Goal: Check status: Check status

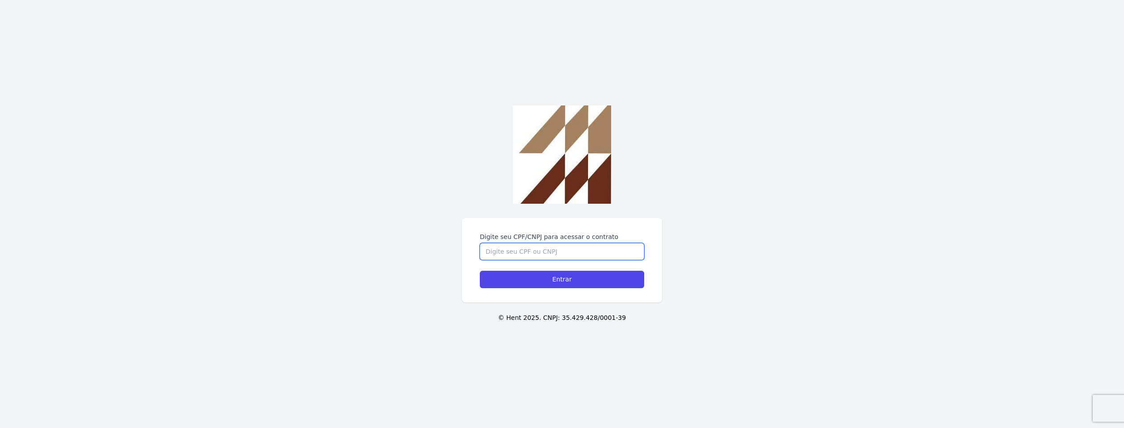
click at [528, 253] on input "Digite seu CPF/CNPJ para acessar o contrato" at bounding box center [562, 251] width 164 height 17
type input "45162022802"
click at [556, 284] on input "Entrar" at bounding box center [562, 279] width 164 height 17
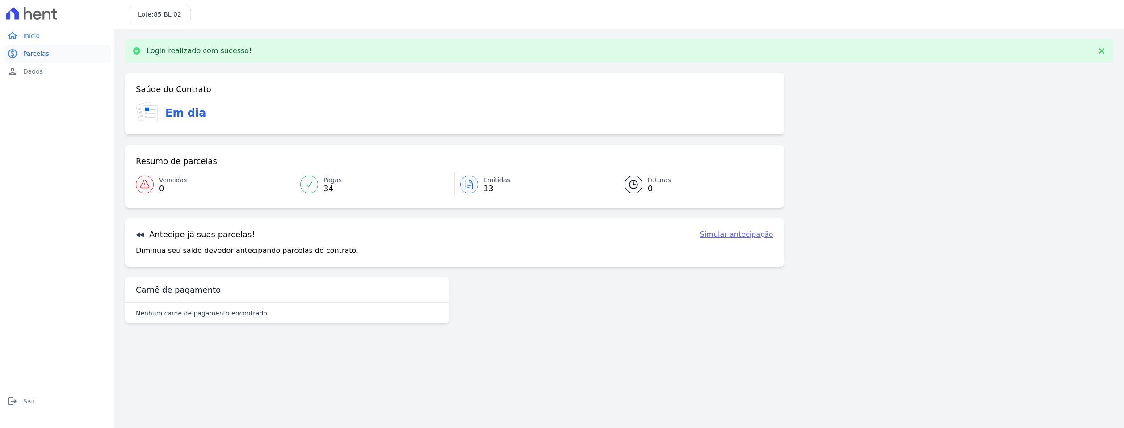
click at [43, 51] on span "Parcelas" at bounding box center [36, 53] width 26 height 9
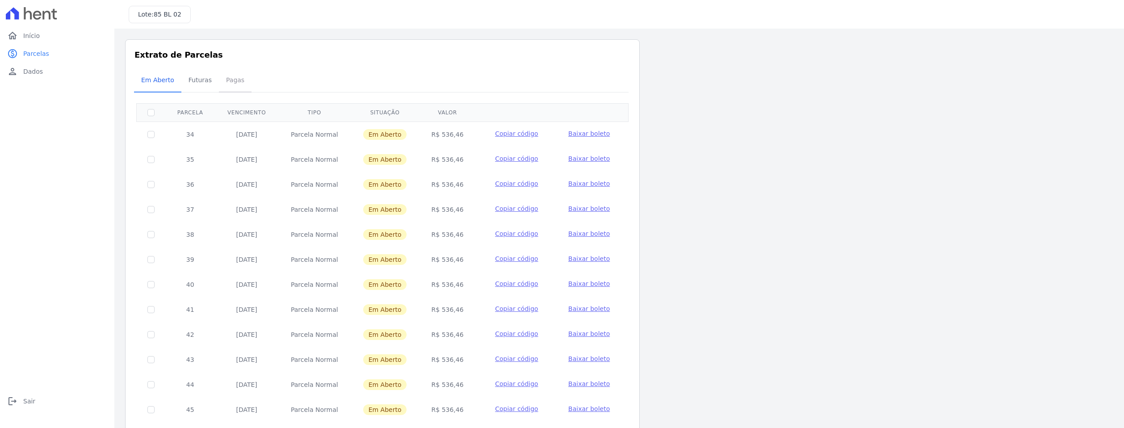
click at [223, 82] on span "Pagas" at bounding box center [235, 80] width 29 height 18
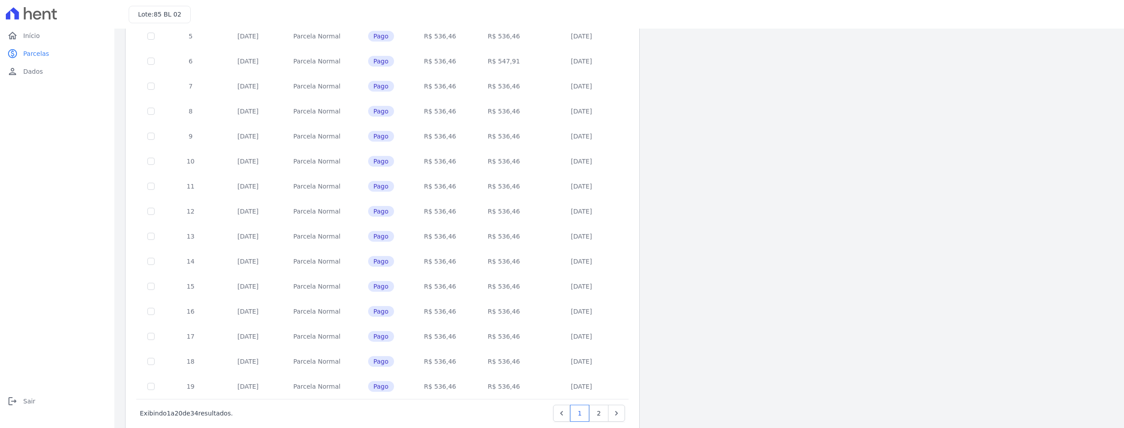
scroll to position [246, 0]
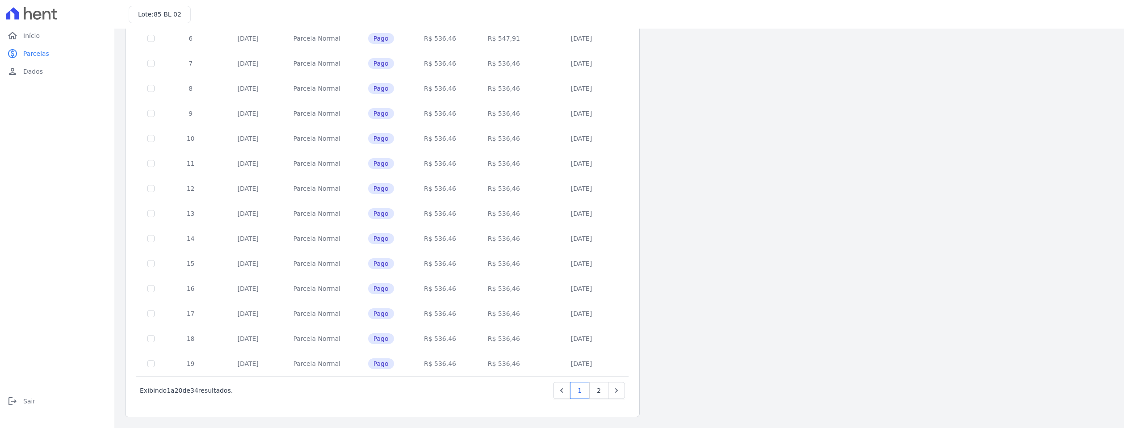
click at [877, 201] on div "Listagem de parcelas Baixar PDF Extrato de Parcelas Em [GEOGRAPHIC_DATA] Futura…" at bounding box center [619, 105] width 989 height 624
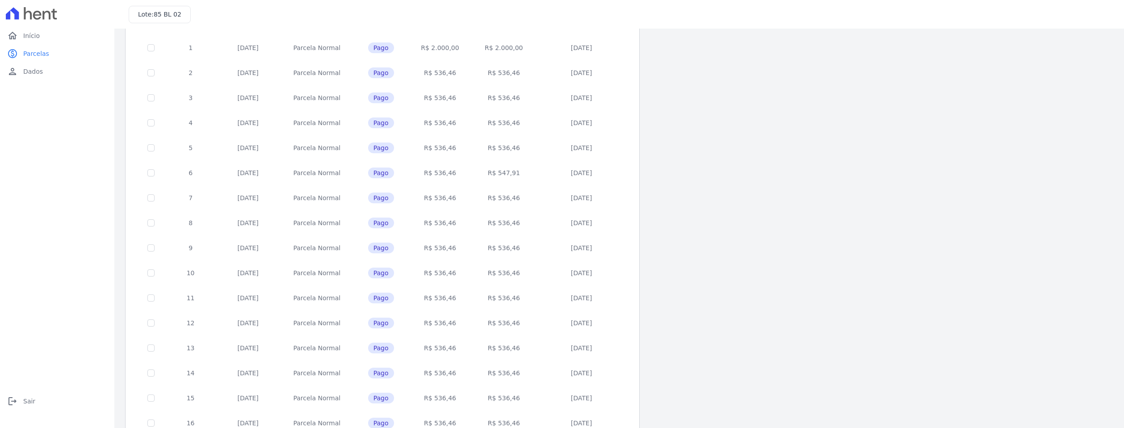
scroll to position [179, 0]
